Goal: Obtain resource: Download file/media

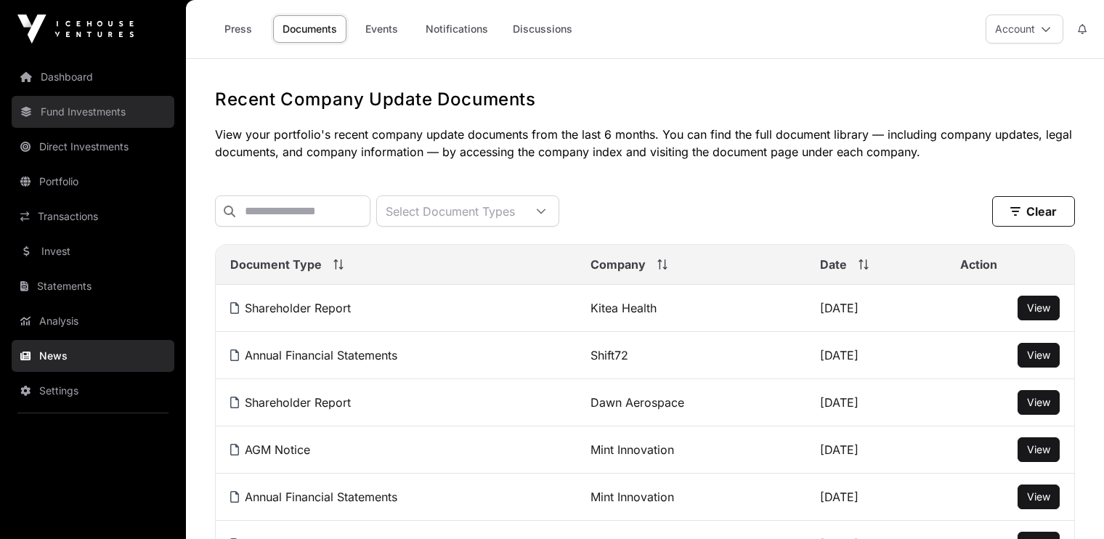
scroll to position [81, 0]
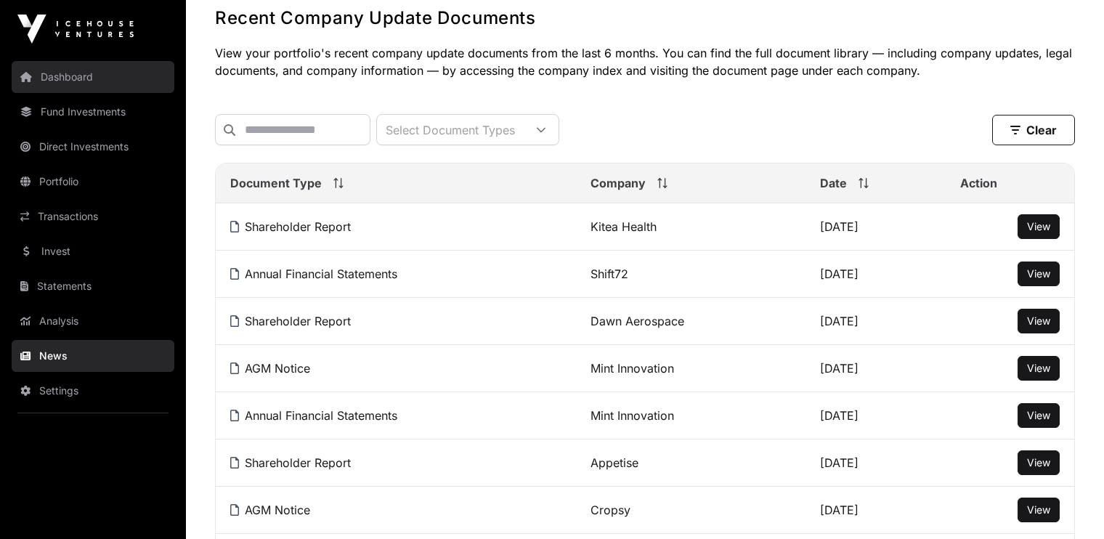
click at [86, 78] on link "Dashboard" at bounding box center [93, 77] width 163 height 32
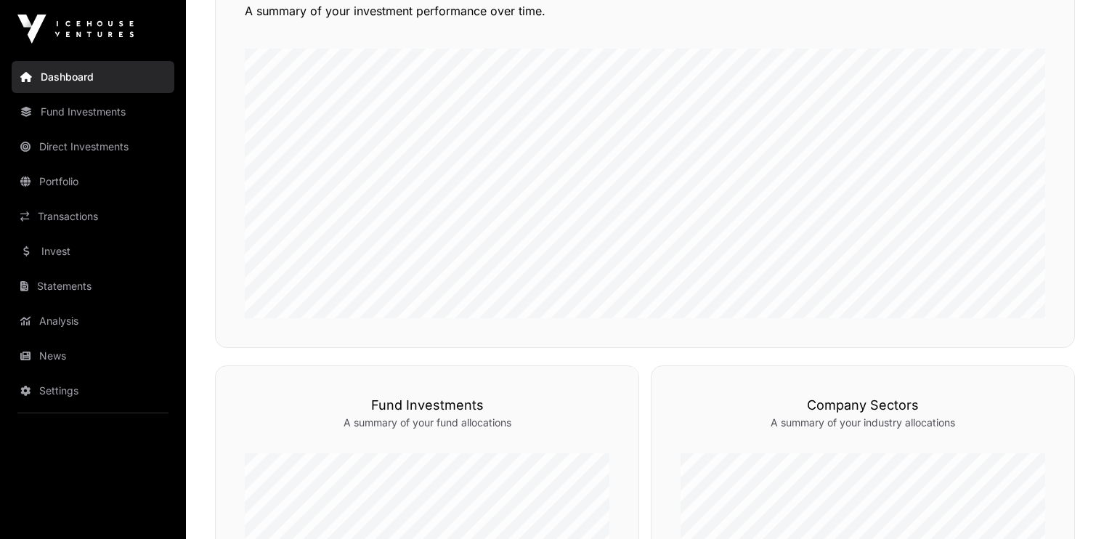
scroll to position [402, 0]
click at [60, 217] on link "Transactions" at bounding box center [93, 216] width 163 height 32
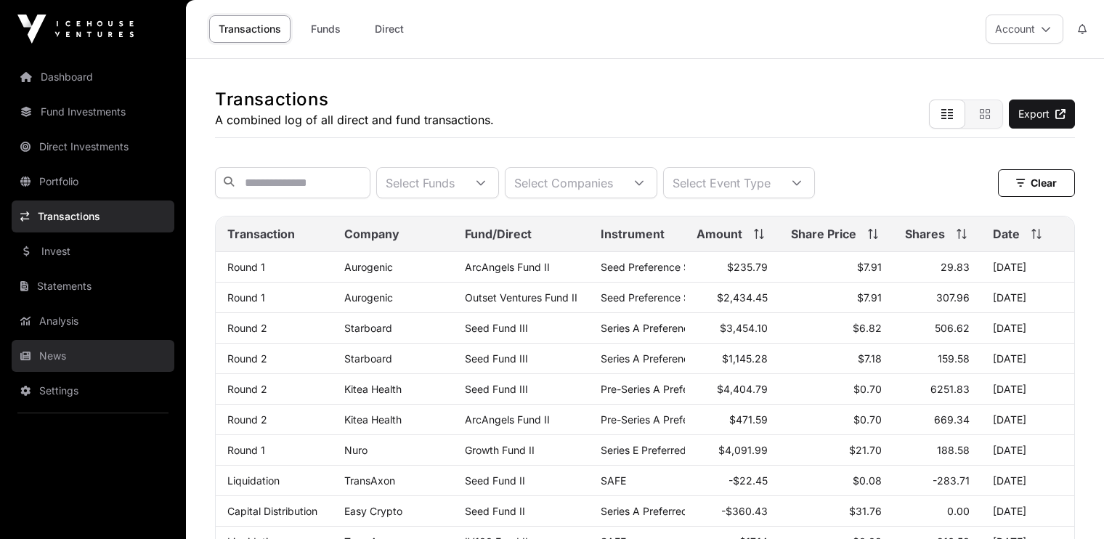
click at [52, 353] on link "News" at bounding box center [93, 356] width 163 height 32
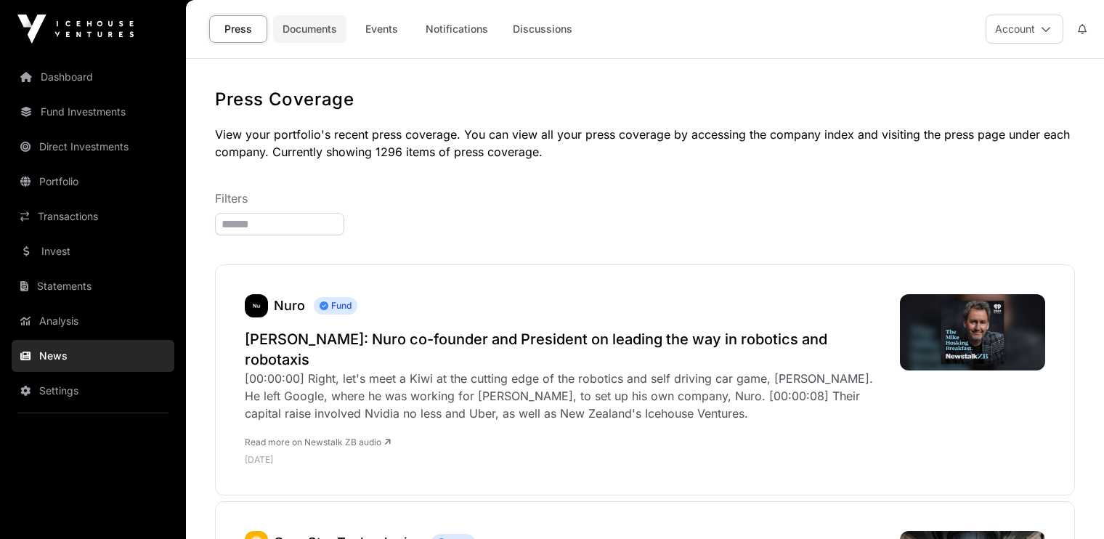
click at [327, 33] on link "Documents" at bounding box center [309, 29] width 73 height 28
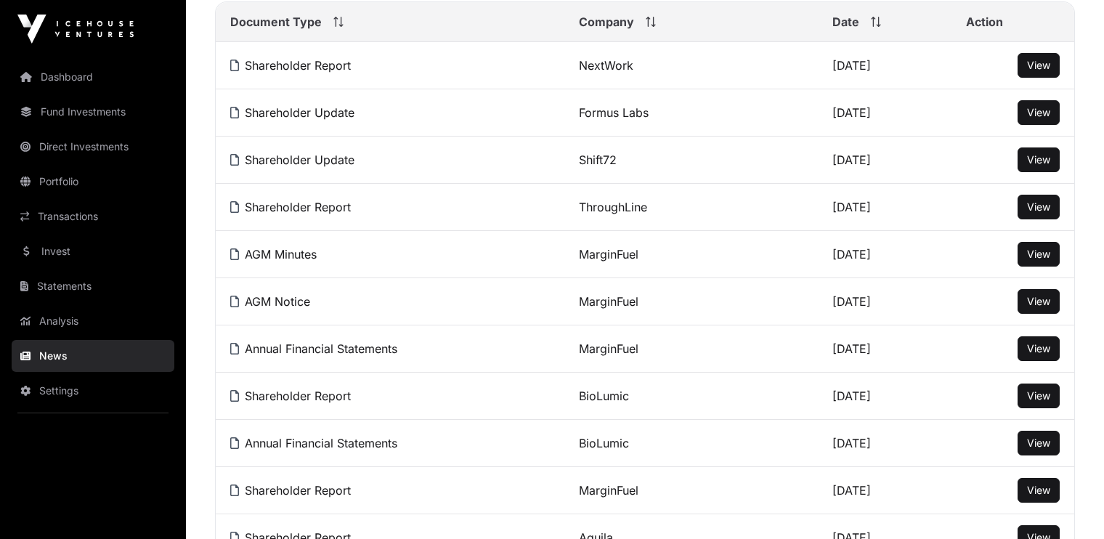
scroll to position [246, 0]
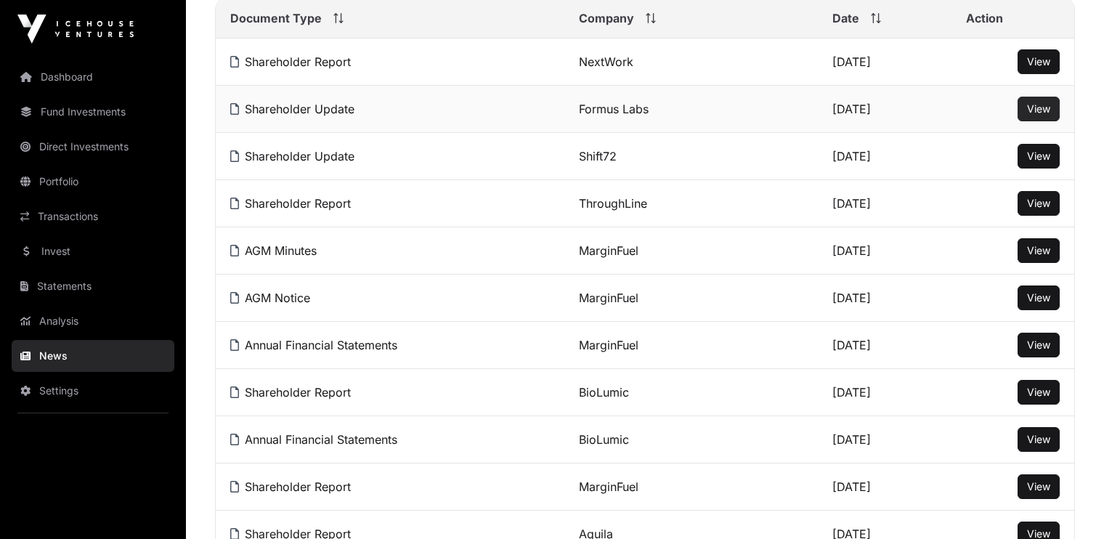
click at [1031, 115] on span "View" at bounding box center [1038, 108] width 23 height 12
click at [1033, 162] on span "View" at bounding box center [1038, 156] width 23 height 12
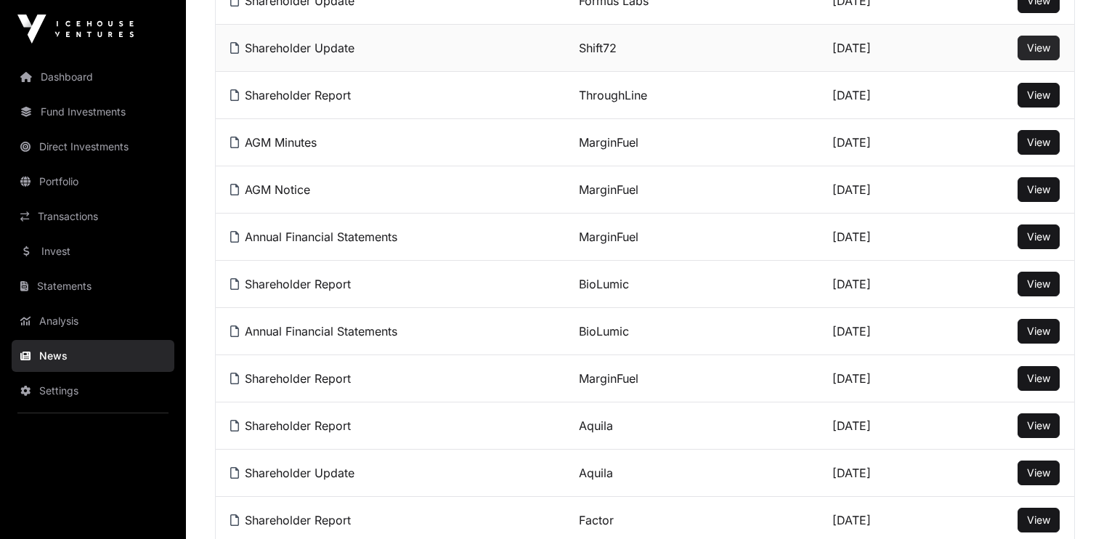
scroll to position [360, 0]
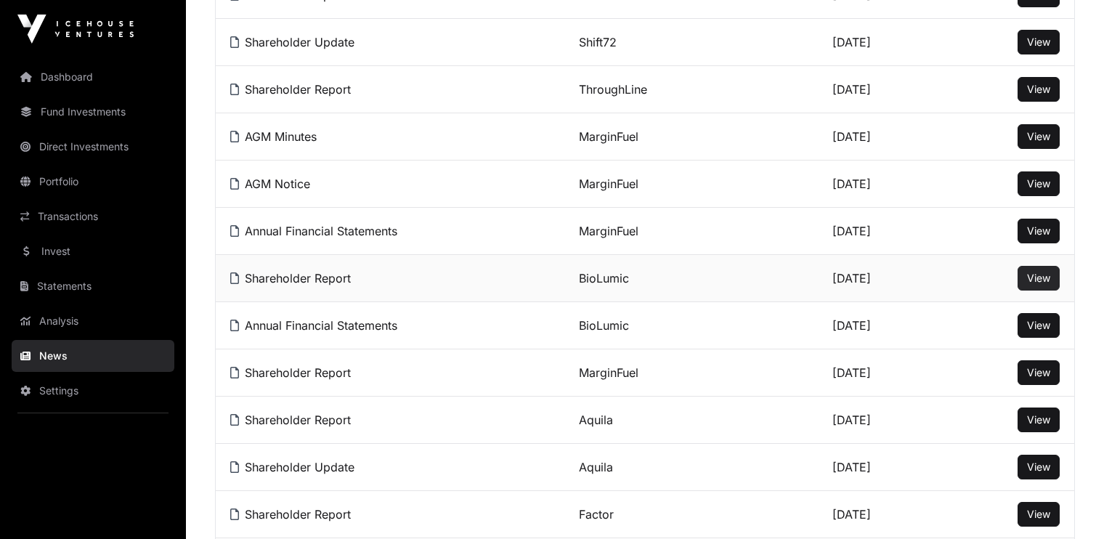
click at [1031, 282] on span "View" at bounding box center [1038, 278] width 23 height 12
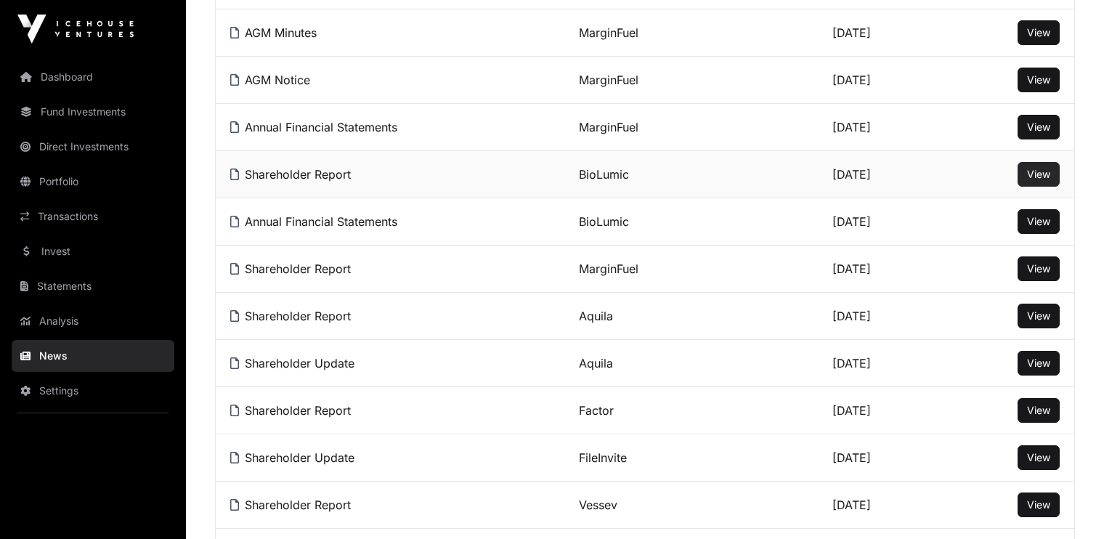
scroll to position [465, 0]
click at [1033, 321] on span "View" at bounding box center [1038, 315] width 23 height 12
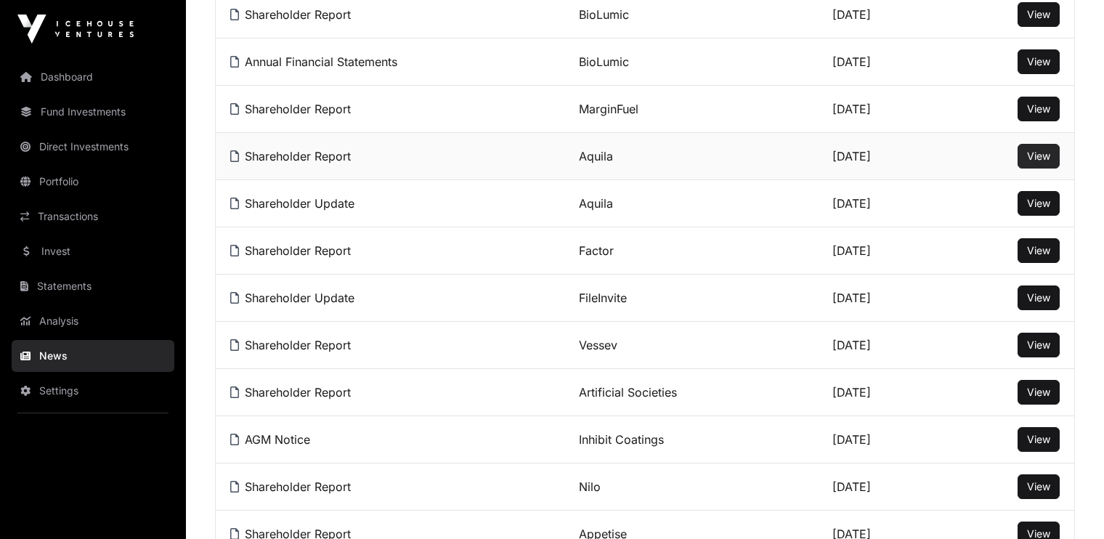
scroll to position [625, 0]
click at [1032, 347] on span "View" at bounding box center [1038, 344] width 23 height 12
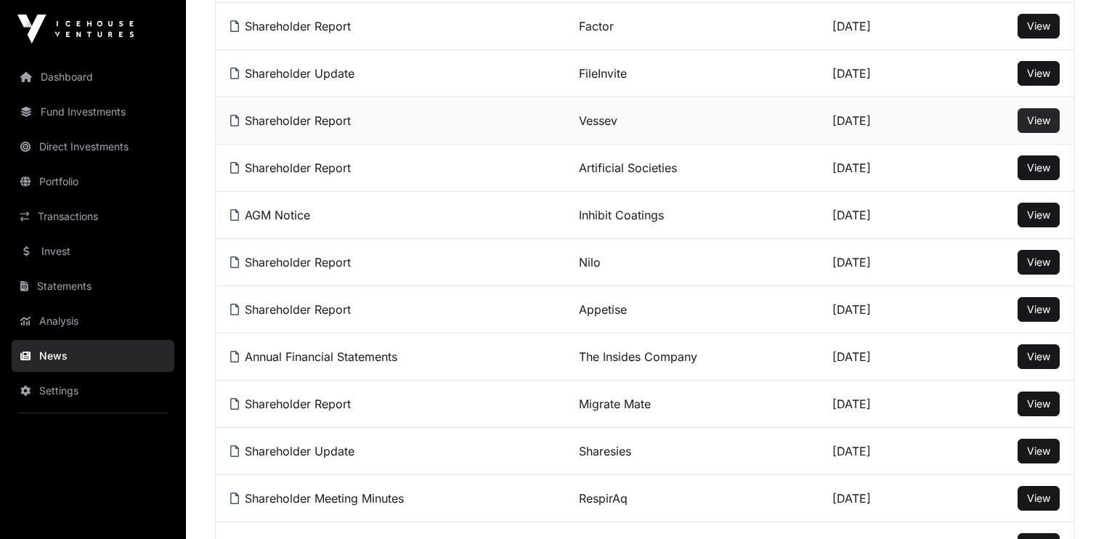
scroll to position [850, 0]
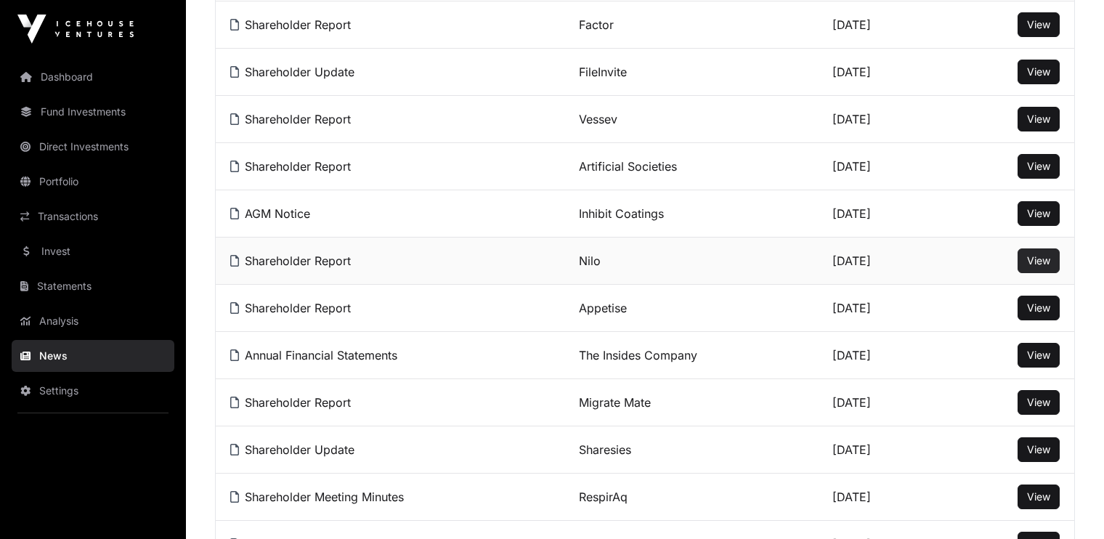
click at [1037, 259] on span "View" at bounding box center [1038, 260] width 23 height 12
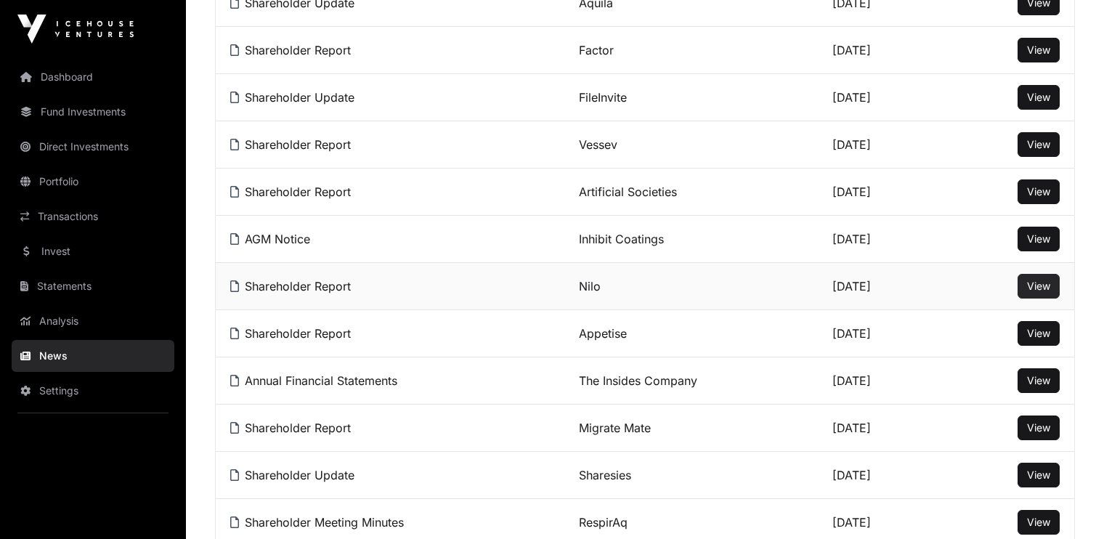
scroll to position [799, 0]
